Goal: Task Accomplishment & Management: Complete application form

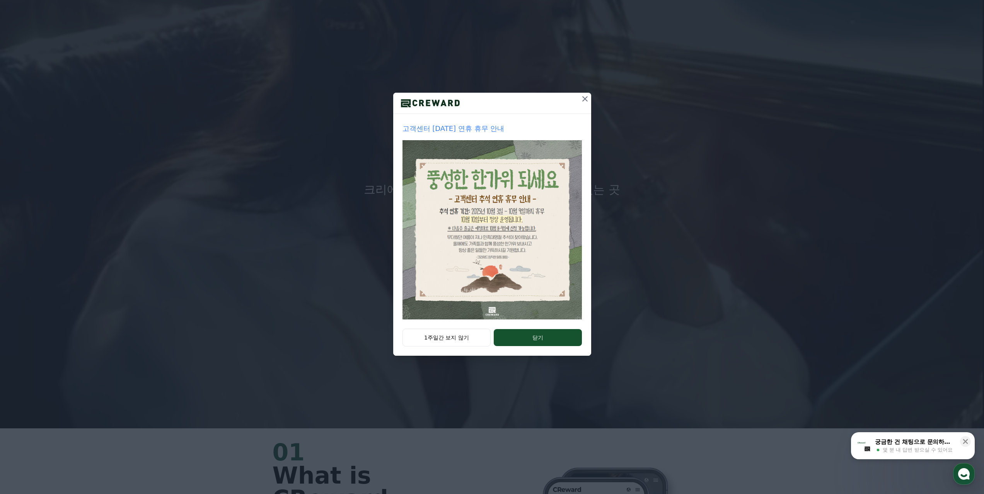
scroll to position [155, 0]
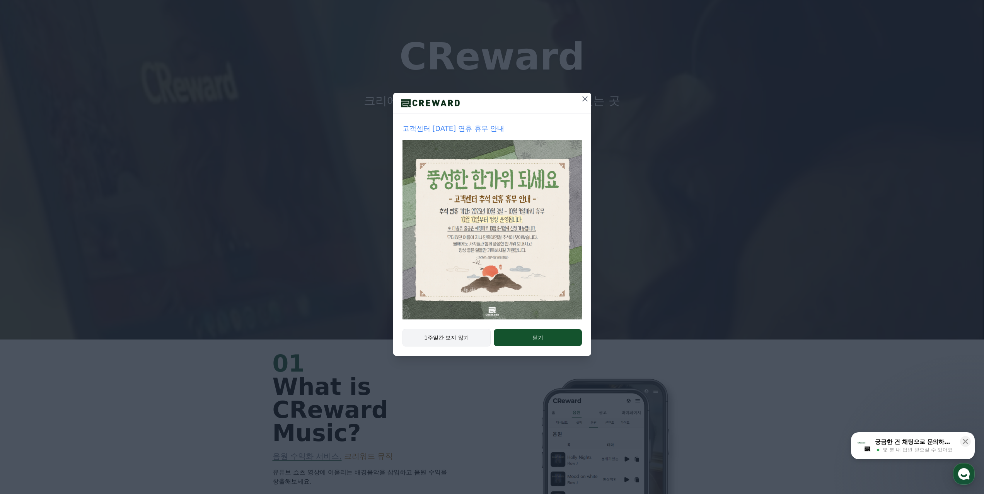
click at [471, 346] on button "1주일간 보지 않기" at bounding box center [446, 338] width 89 height 18
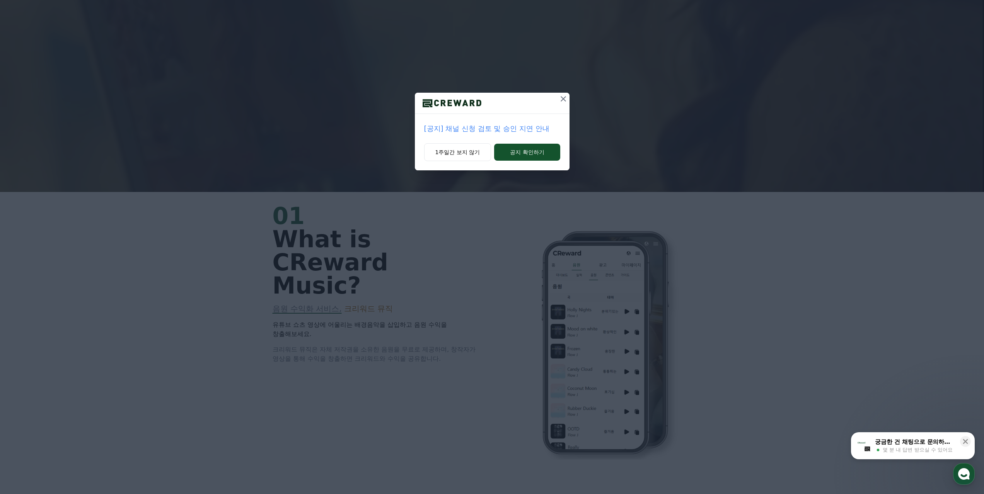
scroll to position [348, 0]
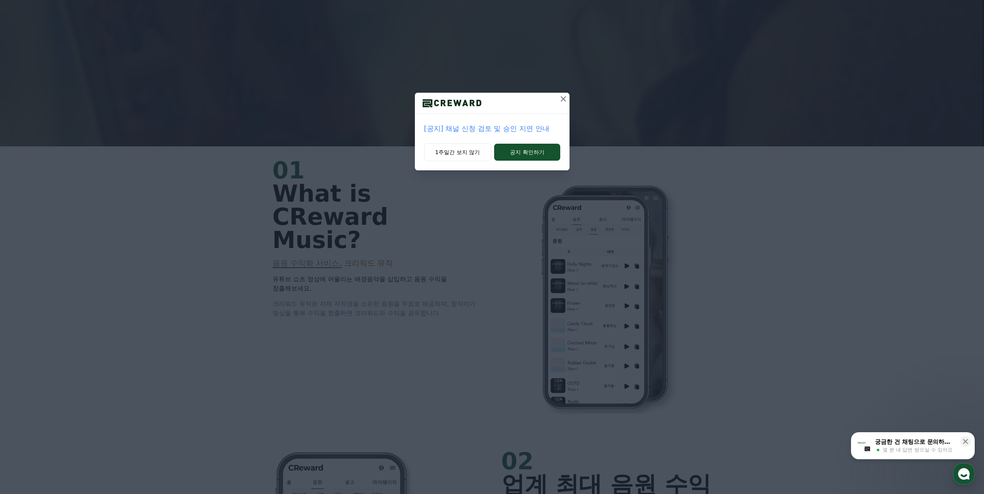
click at [483, 129] on p "[공지] 채널 신청 검토 및 승인 지연 안내" at bounding box center [492, 128] width 136 height 11
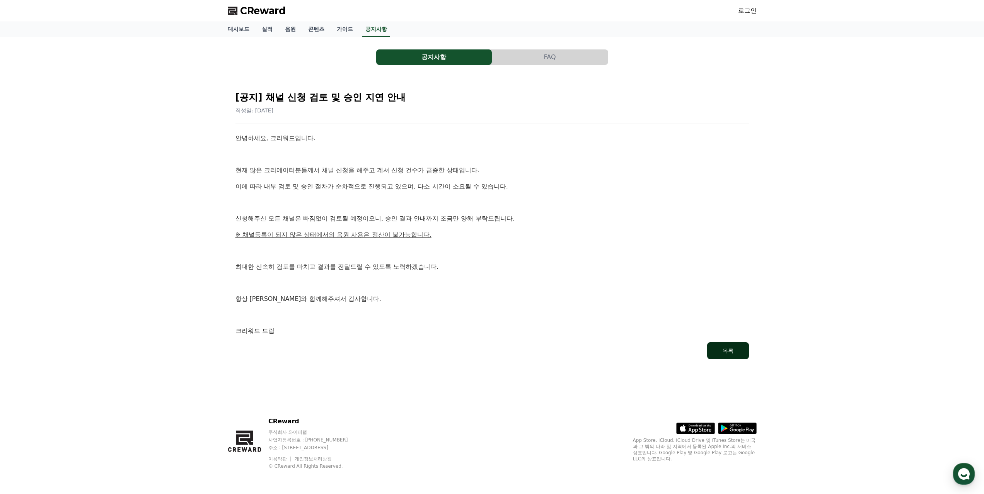
click at [727, 356] on button "목록" at bounding box center [728, 350] width 42 height 17
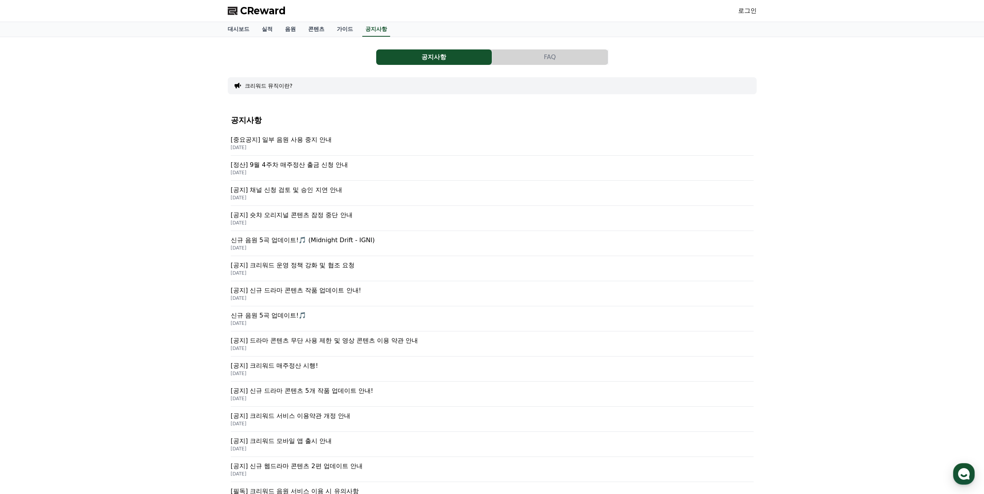
click at [259, 7] on span "CReward" at bounding box center [263, 11] width 46 height 12
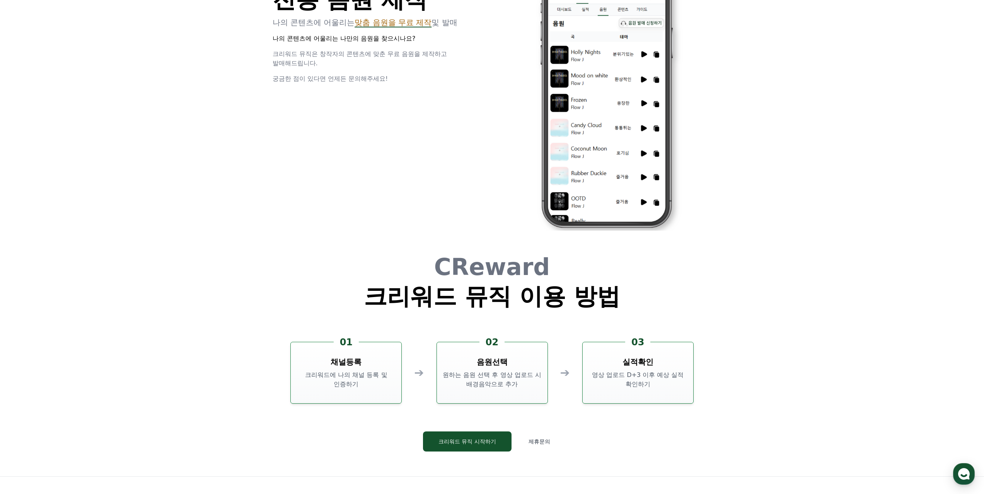
scroll to position [2094, 0]
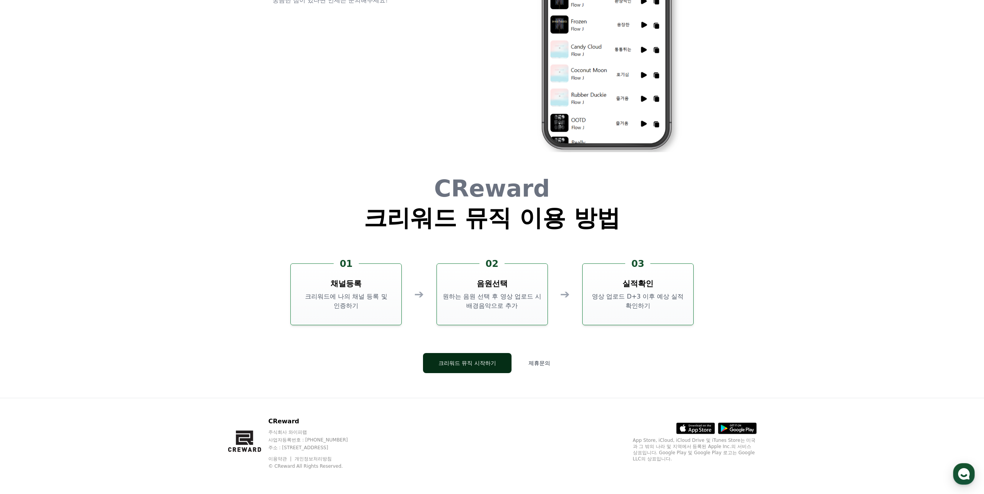
click at [480, 366] on button "크리워드 뮤직 시작하기" at bounding box center [467, 363] width 89 height 20
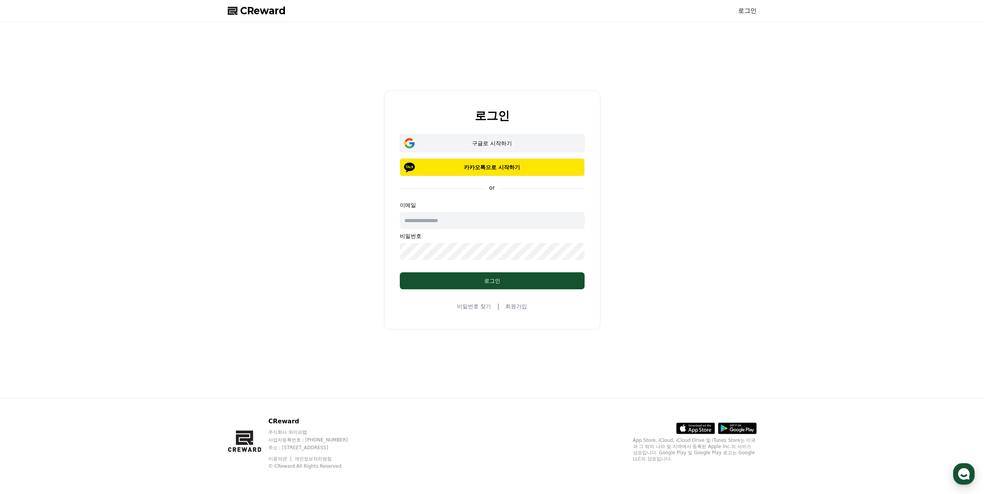
click at [481, 145] on div "구글로 시작하기" at bounding box center [492, 144] width 162 height 8
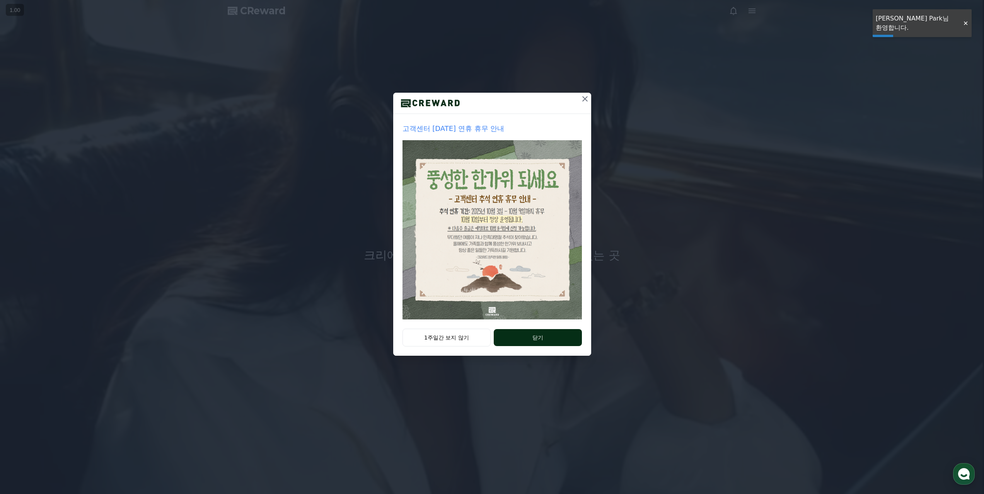
click at [533, 340] on button "닫기" at bounding box center [538, 337] width 88 height 17
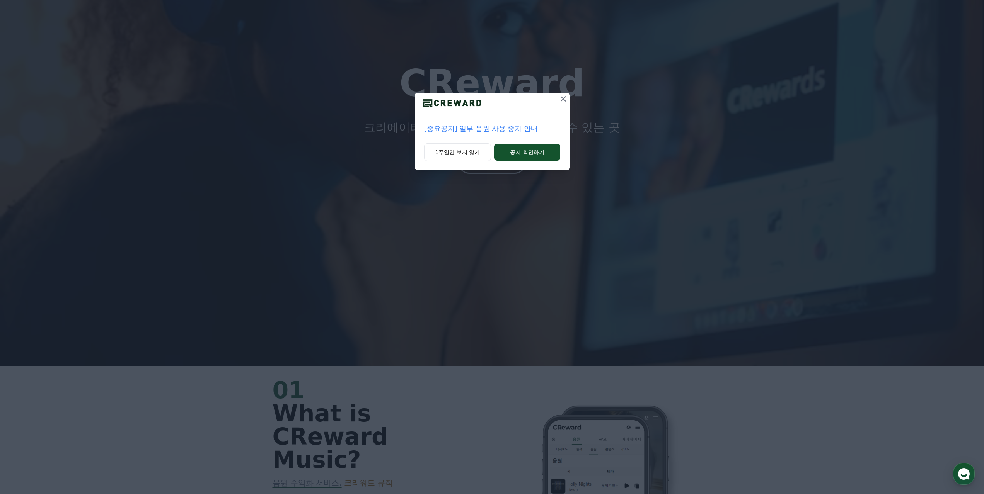
scroll to position [271, 0]
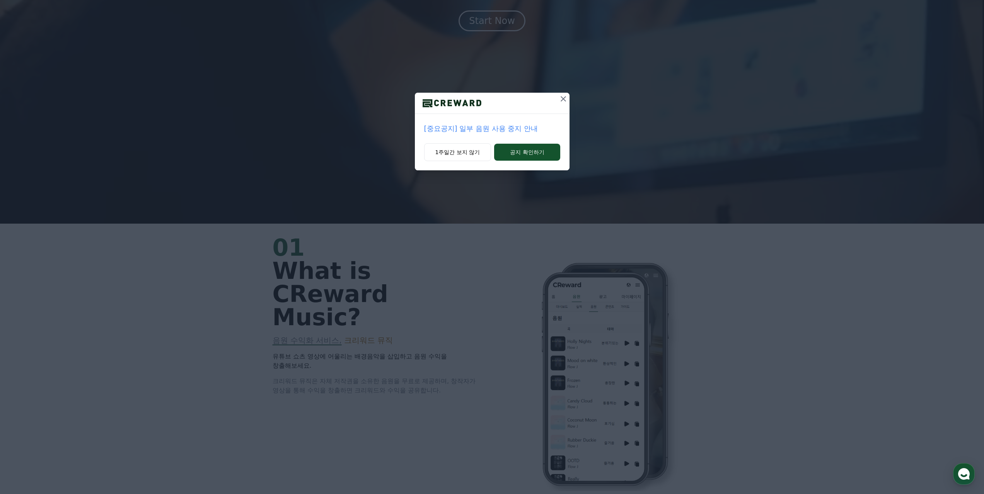
click at [562, 97] on icon at bounding box center [563, 98] width 9 height 9
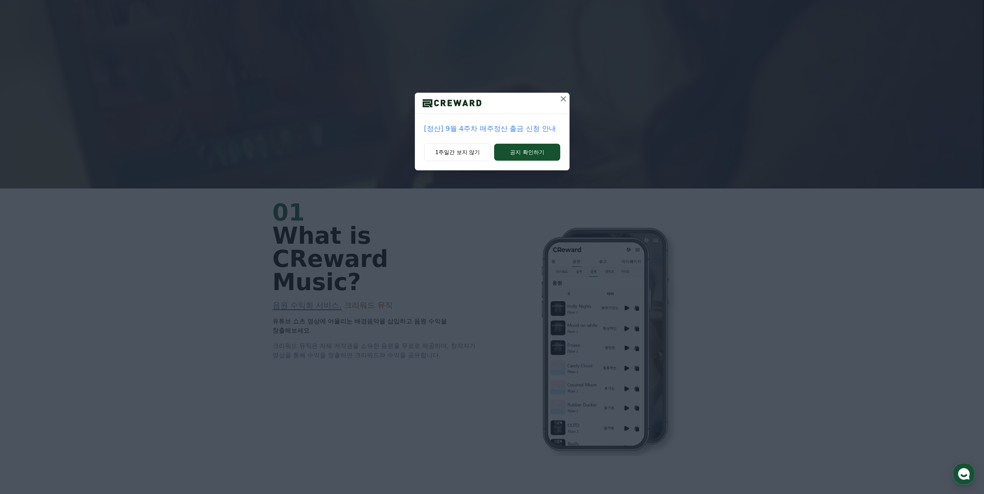
scroll to position [541, 0]
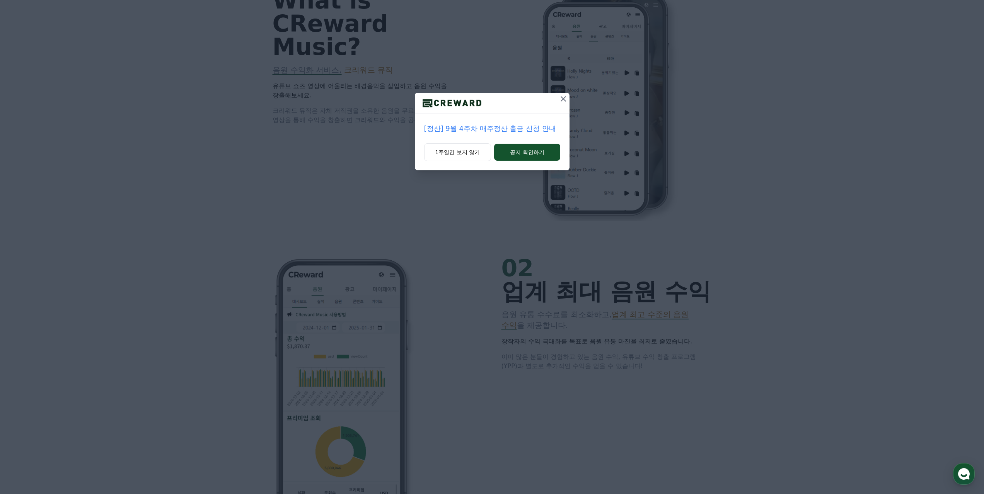
click at [560, 99] on icon at bounding box center [563, 98] width 9 height 9
click at [560, 97] on icon at bounding box center [563, 98] width 9 height 9
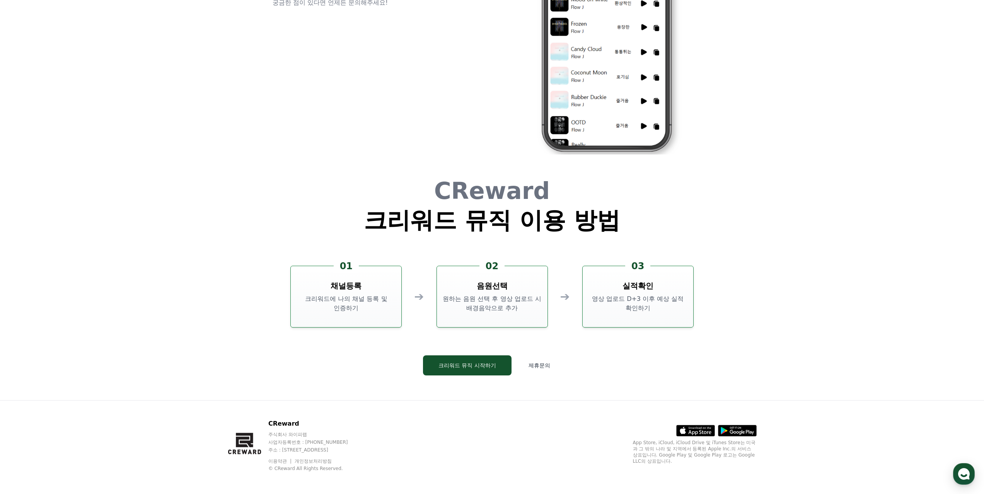
scroll to position [2094, 0]
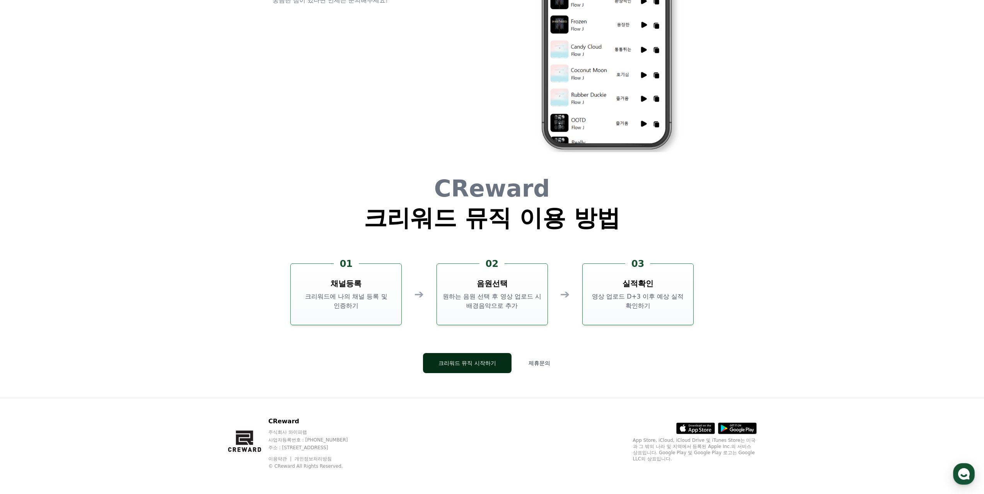
click at [460, 359] on button "크리워드 뮤직 시작하기" at bounding box center [467, 363] width 89 height 20
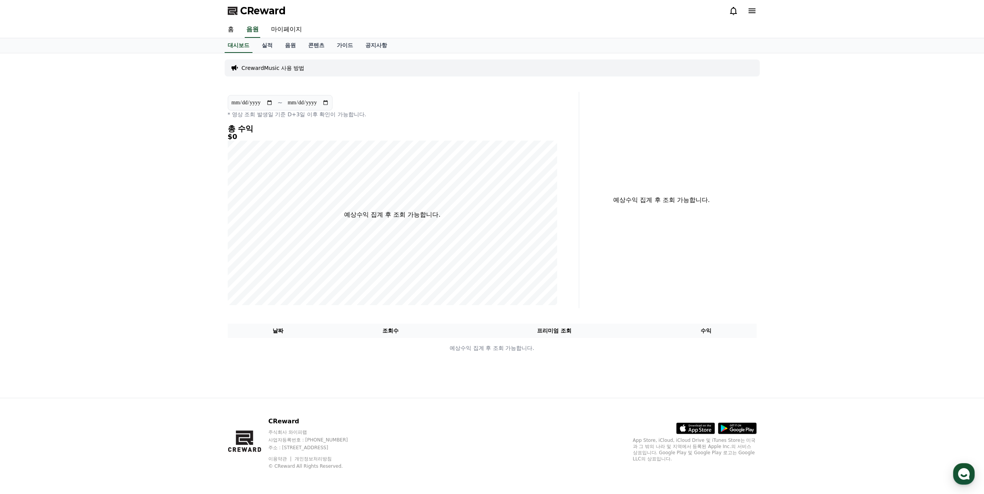
drag, startPoint x: 670, startPoint y: 209, endPoint x: 658, endPoint y: 196, distance: 18.0
click at [667, 206] on div "예상수익 집계 후 조회 가능합니다." at bounding box center [670, 200] width 177 height 216
click at [658, 196] on p "예상수익 집계 후 조회 가능합니다." at bounding box center [661, 200] width 153 height 9
click at [657, 196] on p "예상수익 집계 후 조회 가능합니다." at bounding box center [661, 200] width 153 height 9
click at [656, 196] on p "예상수익 집계 후 조회 가능합니다." at bounding box center [661, 200] width 153 height 9
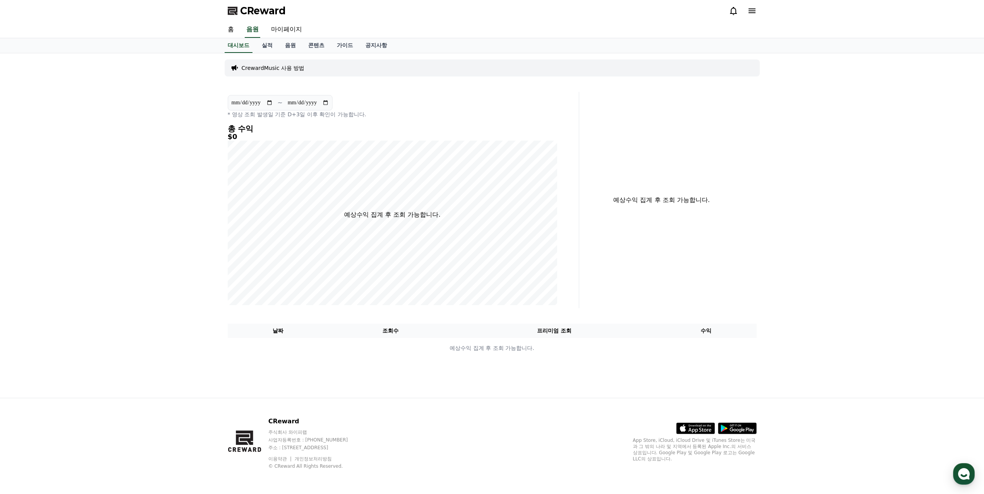
click at [388, 211] on p "예상수익 집계 후 조회 가능합니다." at bounding box center [392, 214] width 96 height 9
drag, startPoint x: 388, startPoint y: 211, endPoint x: 288, endPoint y: 97, distance: 152.3
click at [386, 210] on p "예상수익 집계 후 조회 가능합니다." at bounding box center [392, 214] width 96 height 9
click at [279, 26] on link "마이페이지" at bounding box center [286, 30] width 43 height 16
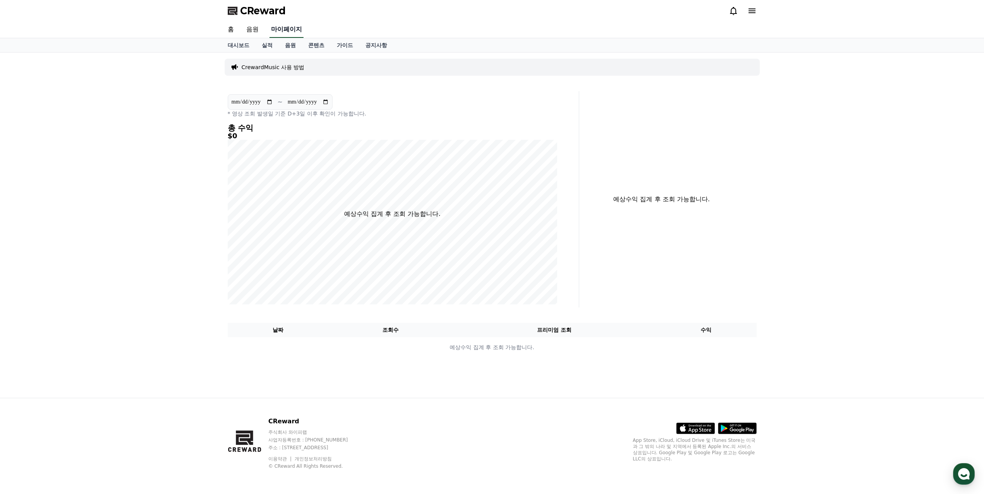
select select "**********"
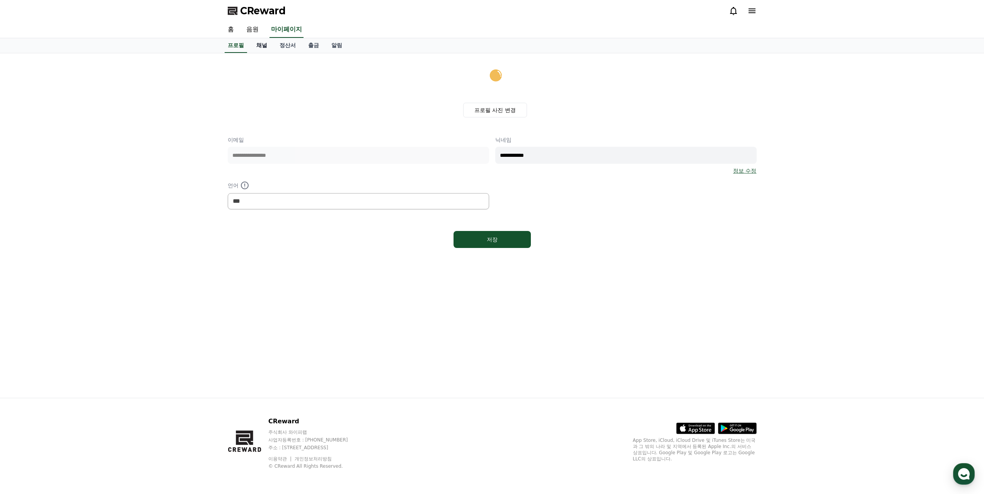
click at [266, 48] on link "채널" at bounding box center [261, 45] width 23 height 15
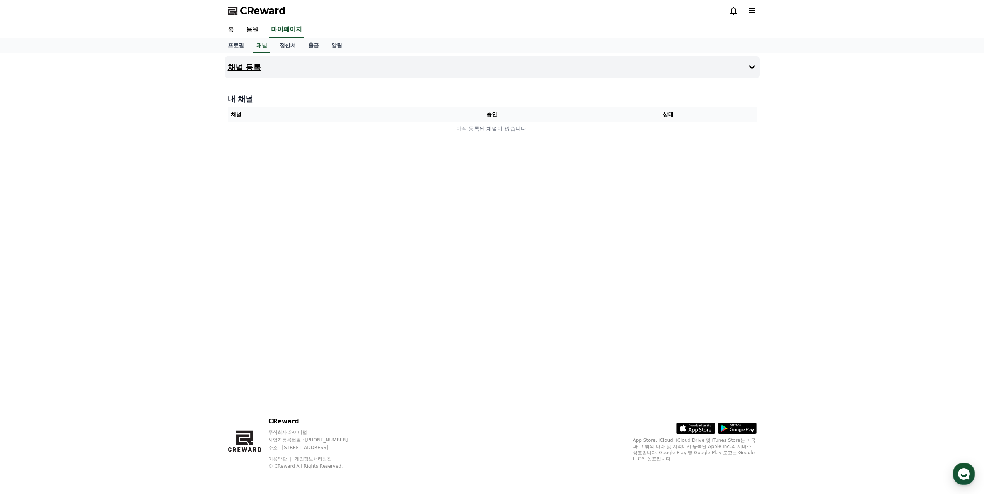
click at [247, 65] on h4 "채널 등록" at bounding box center [245, 67] width 34 height 9
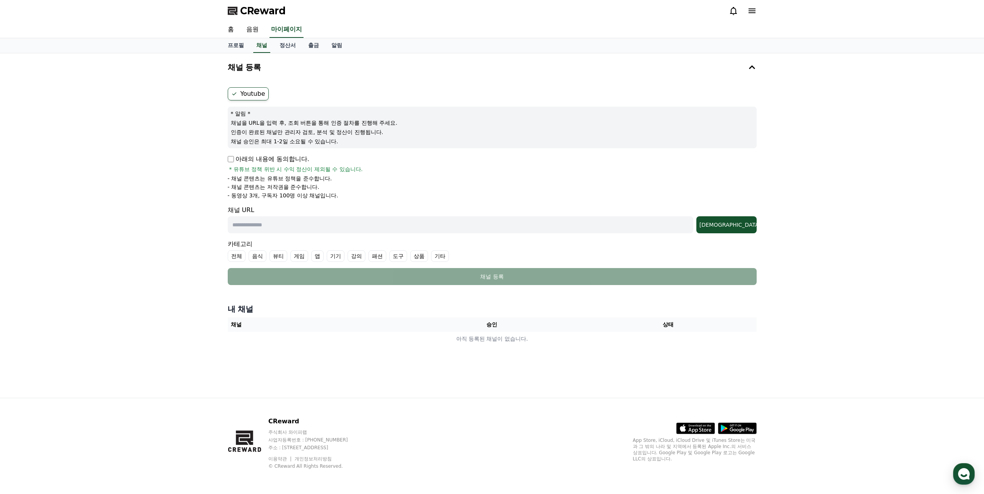
click at [311, 170] on span "* 유튜브 정책 위반 시 수익 정산이 제외될 수 있습니다." at bounding box center [296, 169] width 134 height 8
drag, startPoint x: 311, startPoint y: 170, endPoint x: 303, endPoint y: 179, distance: 12.0
click at [311, 170] on span "* 유튜브 정책 위반 시 수익 정산이 제외될 수 있습니다." at bounding box center [296, 169] width 134 height 8
click at [302, 178] on p "- 채널 콘텐츠는 유튜브 정책을 준수합니다." at bounding box center [280, 179] width 104 height 8
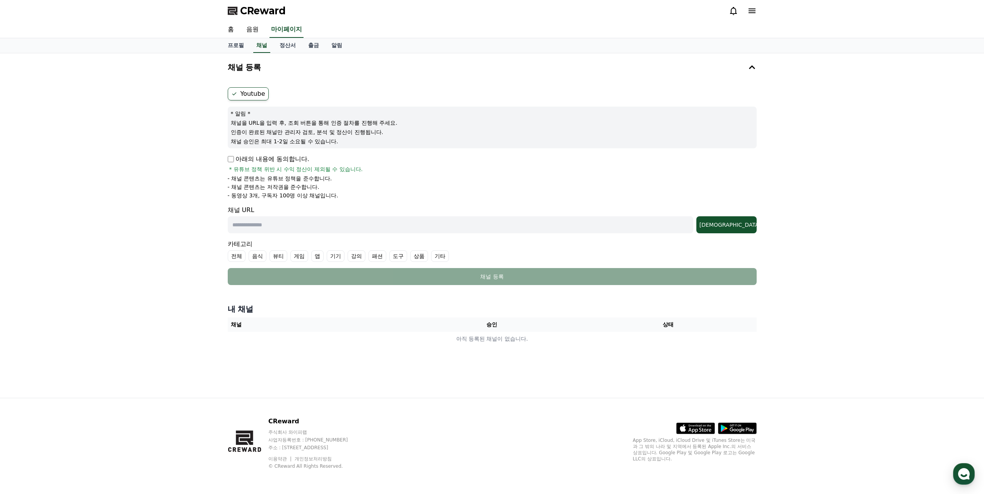
click at [302, 178] on p "- 채널 콘텐츠는 유튜브 정책을 준수합니다." at bounding box center [280, 179] width 104 height 8
click at [296, 187] on p "- 채널 콘텐츠는 저작권을 준수합니다." at bounding box center [274, 187] width 92 height 8
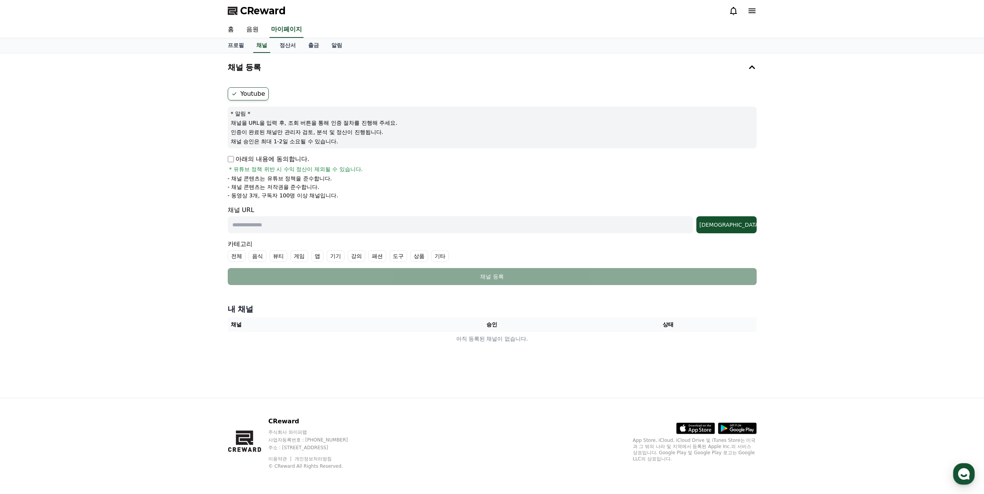
drag, startPoint x: 379, startPoint y: 197, endPoint x: 230, endPoint y: 192, distance: 148.9
click at [230, 192] on li "- 동영상 3개, 구독자 100명 이상 채널입니다." at bounding box center [492, 196] width 529 height 8
click at [276, 192] on p "- 동영상 3개, 구독자 100명 이상 채널입니다." at bounding box center [283, 196] width 111 height 8
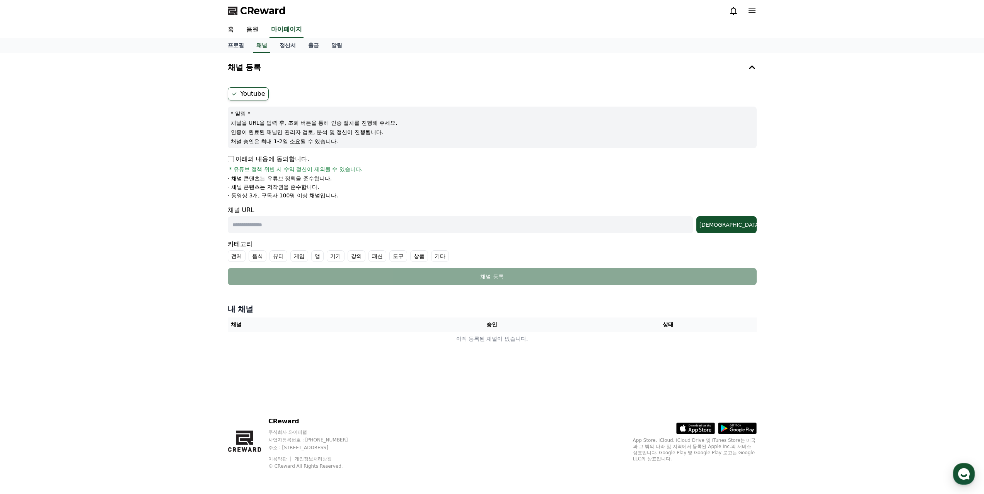
click at [430, 191] on li "- 채널 콘텐츠는 저작권을 준수합니다." at bounding box center [492, 187] width 529 height 8
drag, startPoint x: 339, startPoint y: 221, endPoint x: 339, endPoint y: 214, distance: 7.0
click at [339, 220] on input "text" at bounding box center [460, 224] width 465 height 17
click at [0, 103] on div "채널 등록 Youtube * 알림 * 채널을 URL을 입력 후, 조회 버튼을 통해 인증 절차를 진행해 주세요. 인증이 완료된 채널만 관리자 검…" at bounding box center [492, 225] width 984 height 345
